Goal: Obtain resource: Obtain resource

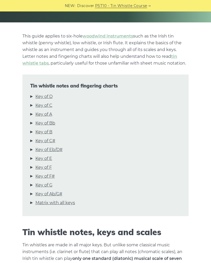
click at [38, 96] on link "Key of D" at bounding box center [43, 96] width 17 height 7
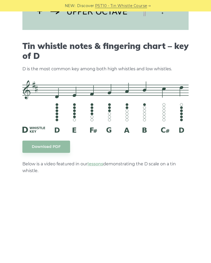
scroll to position [692, 0]
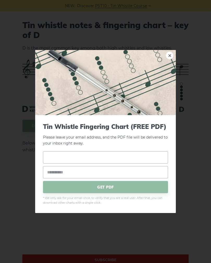
click at [155, 157] on input "text" at bounding box center [105, 157] width 125 height 12
type input "****"
click at [115, 175] on input "email" at bounding box center [105, 172] width 125 height 12
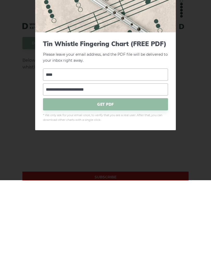
type input "**********"
click at [152, 181] on span "GET PDF" at bounding box center [105, 187] width 125 height 12
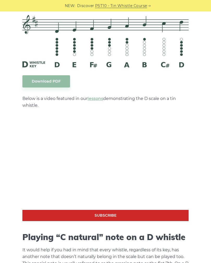
scroll to position [762, 0]
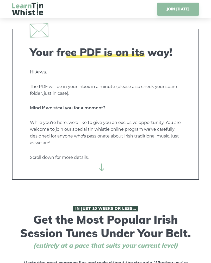
click at [105, 165] on icon at bounding box center [102, 167] width 8 height 8
click at [102, 168] on icon at bounding box center [102, 167] width 8 height 8
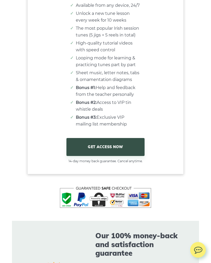
scroll to position [3454, 0]
